Goal: Task Accomplishment & Management: Manage account settings

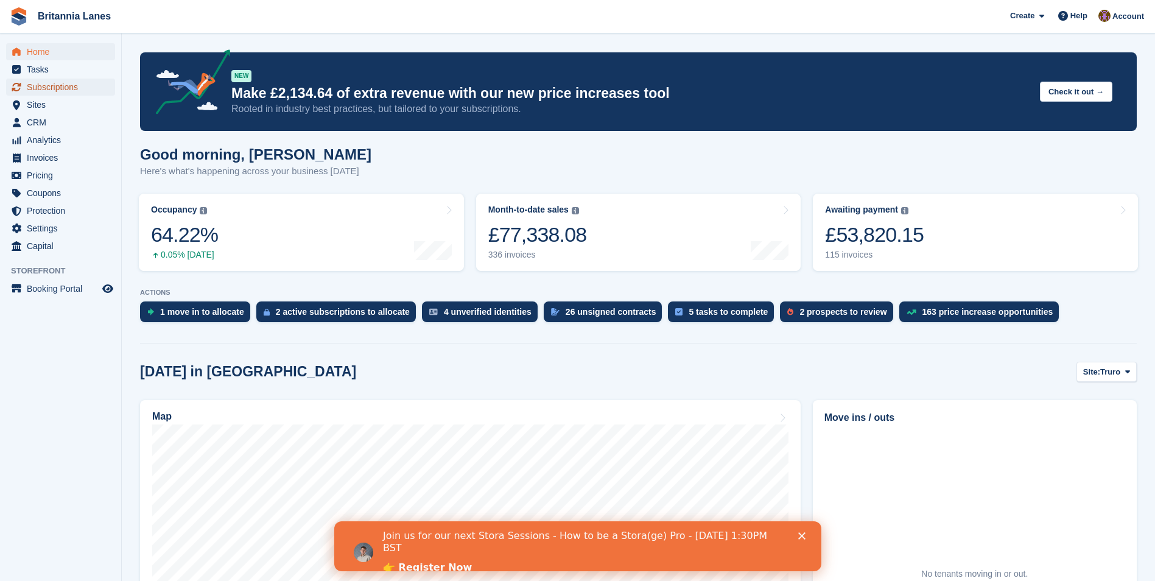
click at [54, 87] on span "Subscriptions" at bounding box center [63, 87] width 73 height 17
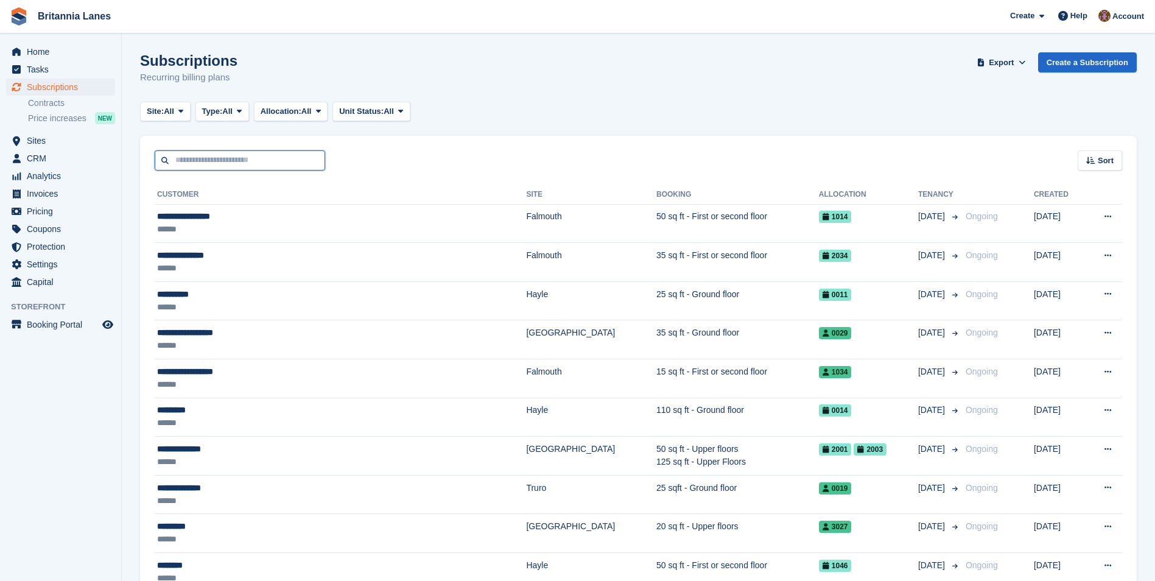
click at [248, 161] on input "text" at bounding box center [240, 160] width 170 height 20
type input "****"
